Goal: Task Accomplishment & Management: Use online tool/utility

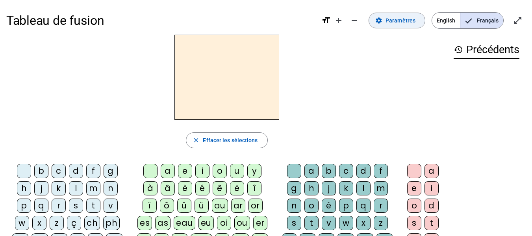
click at [402, 20] on span "Paramètres" at bounding box center [401, 20] width 30 height 9
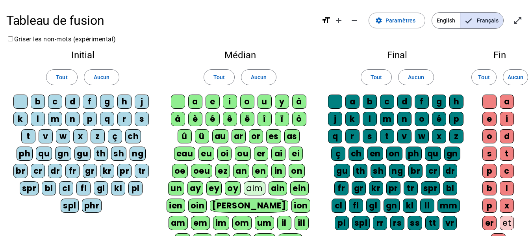
drag, startPoint x: 520, startPoint y: 85, endPoint x: 499, endPoint y: 89, distance: 21.8
click at [499, 89] on div "Fin Tout Aucun a e i o d s t p c b l p x er et ez eur in te on eau ier" at bounding box center [500, 194] width 52 height 300
click at [479, 80] on span "Tout" at bounding box center [483, 77] width 11 height 9
click at [372, 80] on span "Tout" at bounding box center [376, 77] width 11 height 9
click at [220, 76] on span "Tout" at bounding box center [219, 77] width 11 height 9
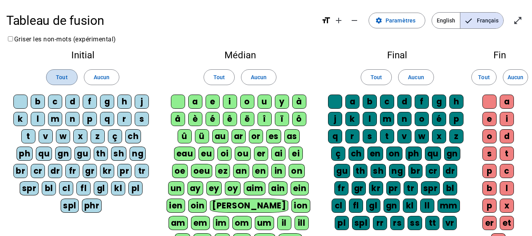
click at [60, 74] on span "Tout" at bounding box center [61, 77] width 11 height 9
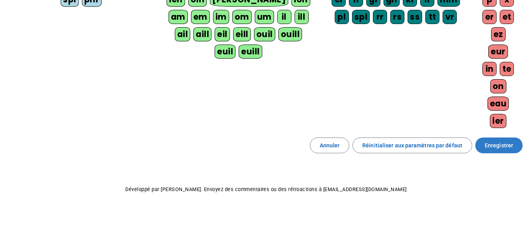
click at [499, 144] on span "Enregistrer" at bounding box center [499, 145] width 28 height 9
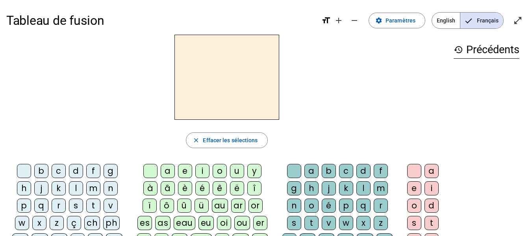
click at [57, 224] on div "z" at bounding box center [57, 223] width 14 height 14
click at [221, 171] on div "o" at bounding box center [220, 171] width 14 height 14
click at [313, 202] on div "o" at bounding box center [312, 206] width 14 height 14
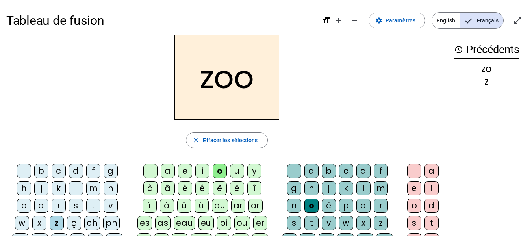
click at [327, 207] on div "é" at bounding box center [329, 206] width 14 height 14
click at [106, 191] on div "n" at bounding box center [111, 188] width 14 height 14
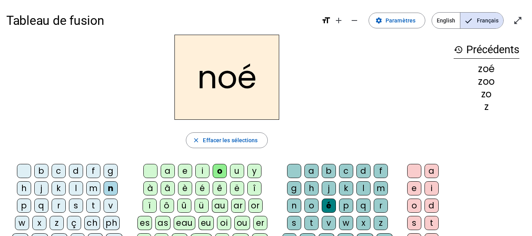
click at [167, 173] on div "a" at bounding box center [168, 171] width 14 height 14
click at [221, 170] on div "o" at bounding box center [220, 171] width 14 height 14
click at [313, 171] on div "a" at bounding box center [312, 171] width 14 height 14
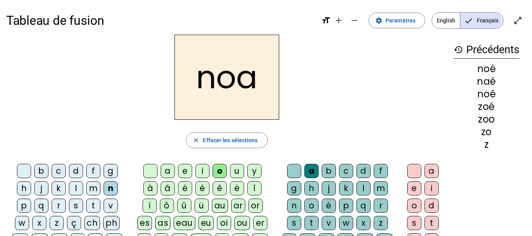
click at [48, 173] on div "b" at bounding box center [41, 171] width 14 height 14
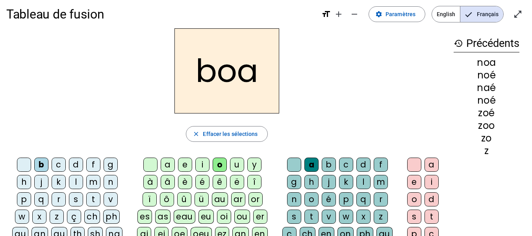
scroll to position [32, 0]
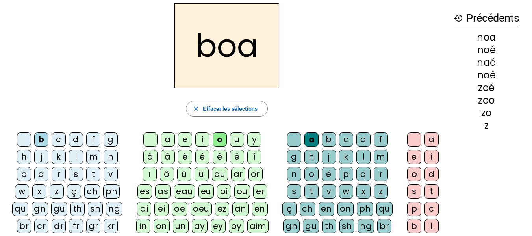
click at [431, 140] on div "a" at bounding box center [432, 139] width 14 height 14
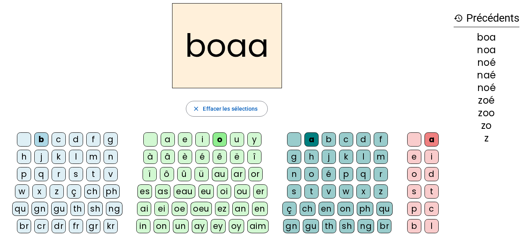
click at [414, 143] on div at bounding box center [415, 139] width 14 height 14
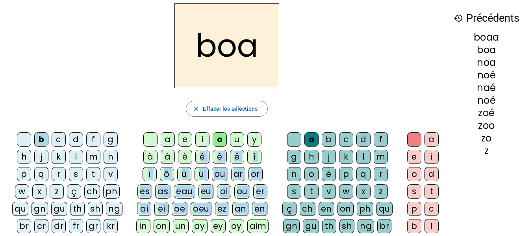
drag, startPoint x: 198, startPoint y: 158, endPoint x: 154, endPoint y: 225, distance: 79.5
click at [154, 225] on div "a e i o u y à â è é ê ë [PERSON_NAME] ô û ü au ar or es as eau eu oi ou er ai e…" at bounding box center [204, 227] width 138 height 191
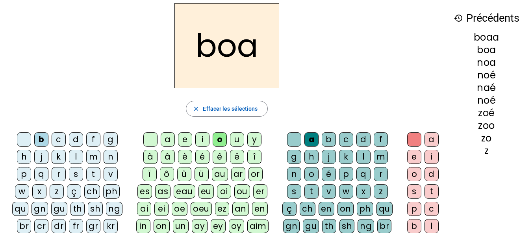
click at [314, 95] on div "boa close Effacer les sélections b c d f g h j k l m n p q r s t v w x z ç ch p…" at bounding box center [226, 182] width 441 height 358
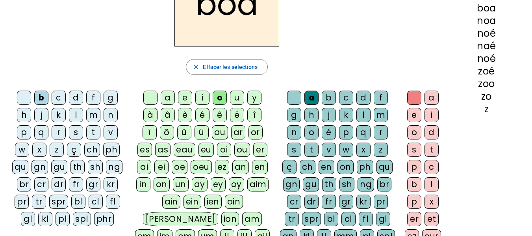
scroll to position [73, 0]
click at [76, 204] on div "bl" at bounding box center [78, 202] width 14 height 14
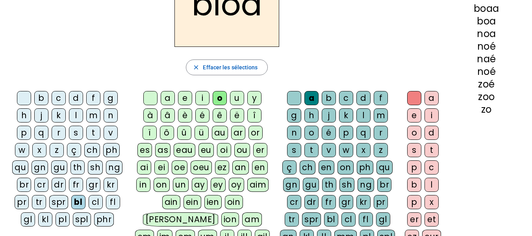
click at [152, 100] on div at bounding box center [150, 98] width 14 height 14
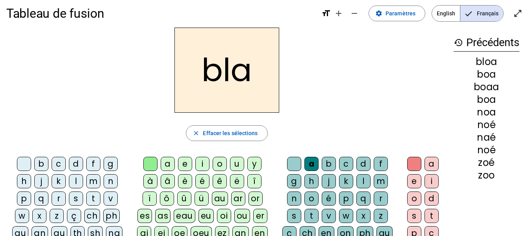
scroll to position [7, 0]
click at [203, 181] on div "é" at bounding box center [202, 182] width 14 height 14
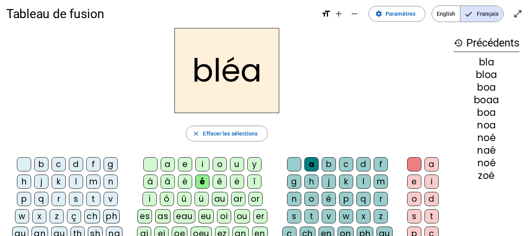
click at [297, 166] on div at bounding box center [294, 164] width 14 height 14
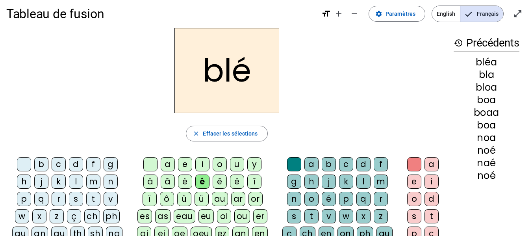
click at [61, 165] on div "c" at bounding box center [59, 164] width 14 height 14
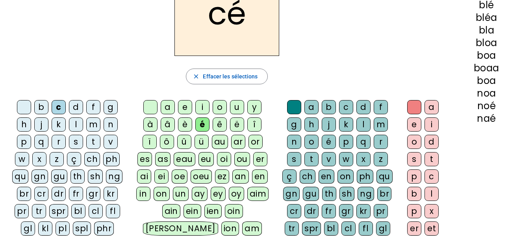
scroll to position [61, 0]
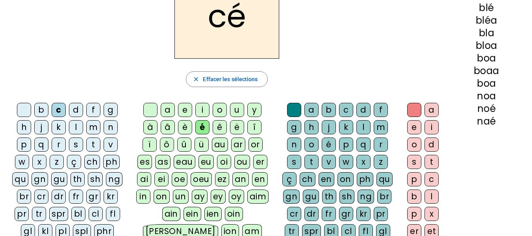
click at [95, 215] on div "cl" at bounding box center [96, 214] width 14 height 14
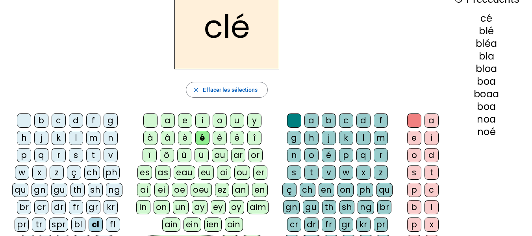
scroll to position [51, 0]
click at [313, 153] on div "o" at bounding box center [312, 155] width 14 height 14
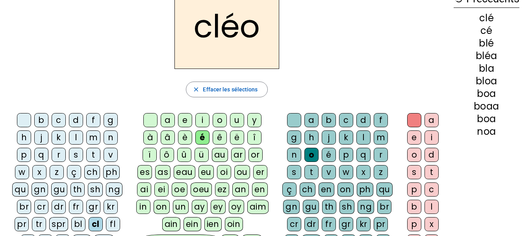
click at [29, 123] on div at bounding box center [24, 120] width 14 height 14
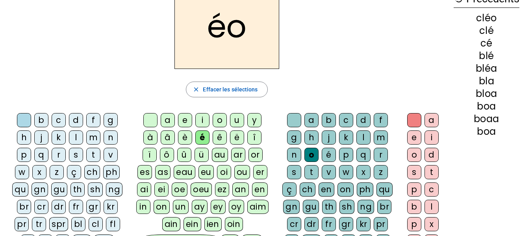
click at [74, 138] on div "l" at bounding box center [76, 137] width 14 height 14
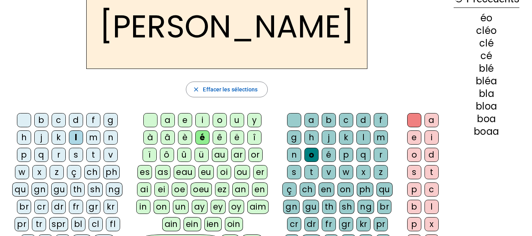
click at [315, 121] on div "a" at bounding box center [312, 120] width 14 height 14
